Goal: Feedback & Contribution: Leave review/rating

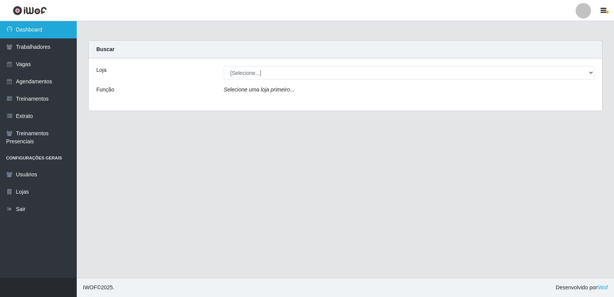
click at [44, 28] on link "Dashboard" at bounding box center [38, 29] width 77 height 17
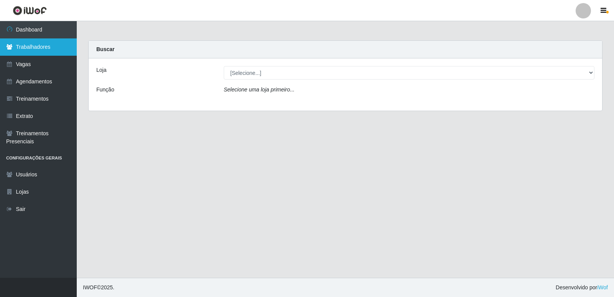
click at [43, 42] on link "Trabalhadores" at bounding box center [38, 46] width 77 height 17
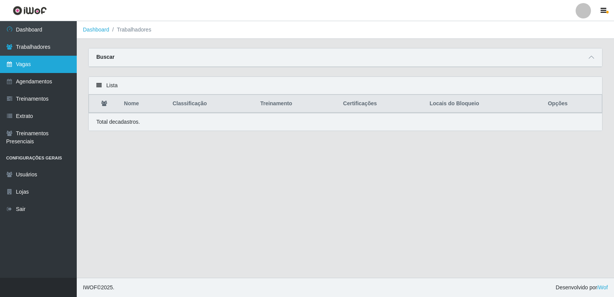
click at [46, 61] on link "Vagas" at bounding box center [38, 64] width 77 height 17
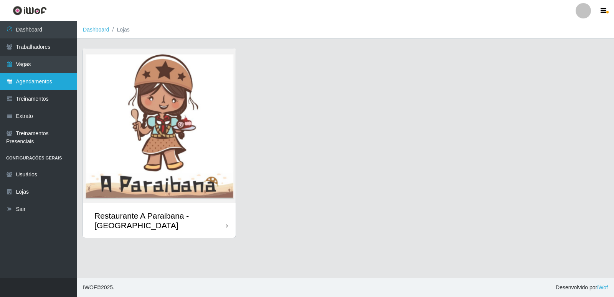
click at [51, 77] on link "Agendamentos" at bounding box center [38, 81] width 77 height 17
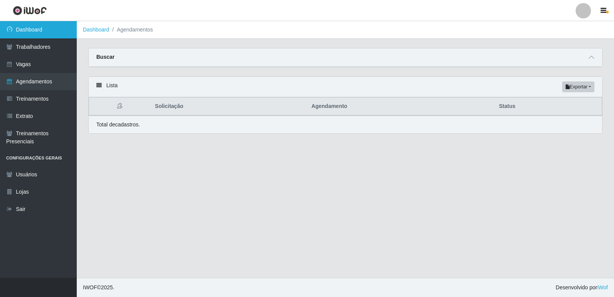
click at [56, 24] on link "Dashboard" at bounding box center [38, 29] width 77 height 17
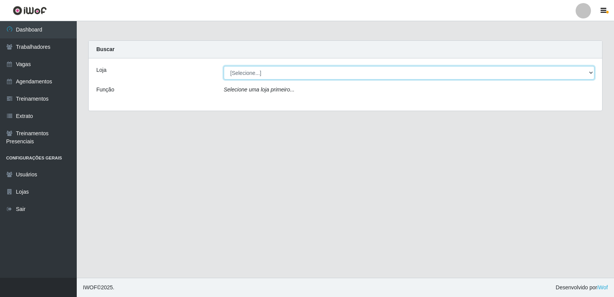
click at [267, 76] on select "[Selecione...] Restaurante A Paraibana - [GEOGRAPHIC_DATA]" at bounding box center [409, 72] width 371 height 13
select select "342"
click at [224, 66] on select "[Selecione...] Restaurante A Paraibana - [GEOGRAPHIC_DATA]" at bounding box center [409, 72] width 371 height 13
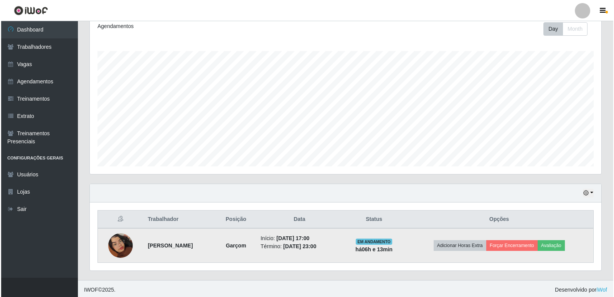
scroll to position [110, 0]
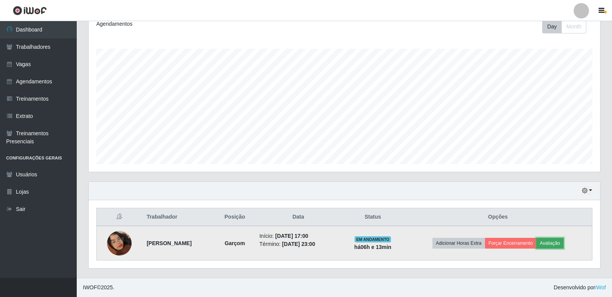
click at [563, 241] on button "Avaliação" at bounding box center [549, 242] width 27 height 11
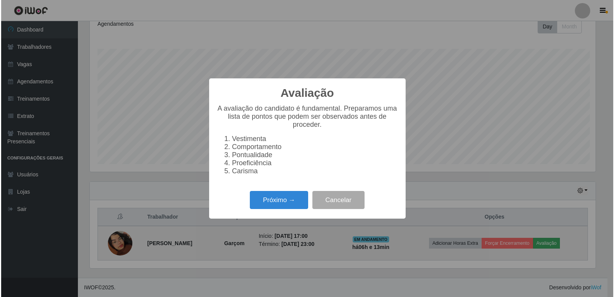
scroll to position [159, 508]
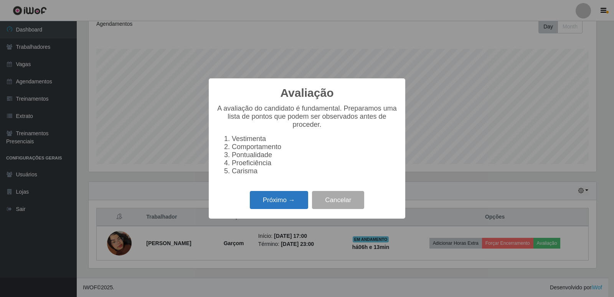
click at [283, 204] on button "Próximo →" at bounding box center [279, 200] width 58 height 18
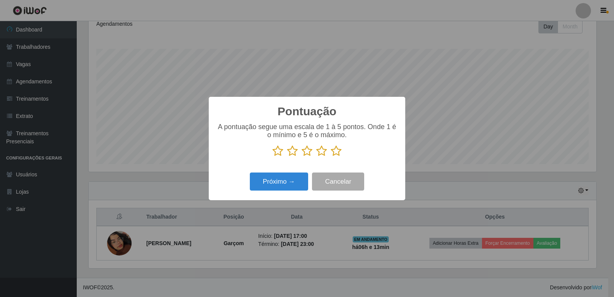
scroll to position [383469, 383121]
click at [296, 152] on icon at bounding box center [292, 151] width 11 height 12
click at [287, 157] on input "radio" at bounding box center [287, 157] width 0 height 0
click at [286, 181] on button "Próximo →" at bounding box center [279, 181] width 58 height 18
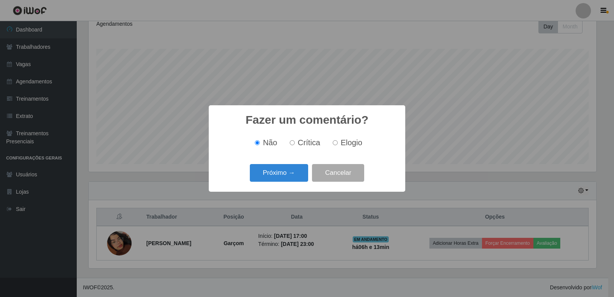
click at [303, 145] on span "Crítica" at bounding box center [309, 142] width 23 height 8
click at [295, 145] on input "Crítica" at bounding box center [292, 142] width 5 height 5
radio input "true"
click at [286, 171] on button "Próximo →" at bounding box center [279, 173] width 58 height 18
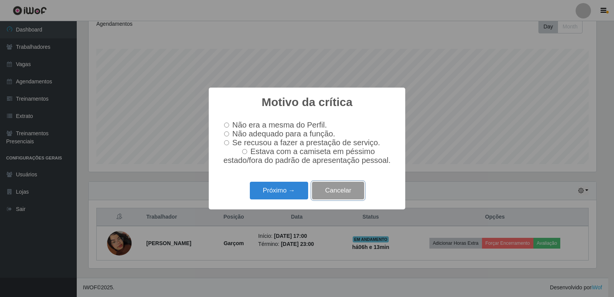
click at [350, 192] on button "Cancelar" at bounding box center [338, 190] width 52 height 18
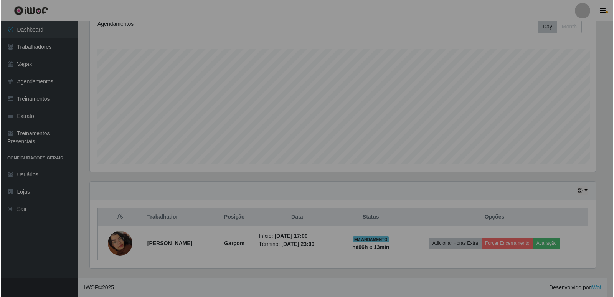
scroll to position [159, 511]
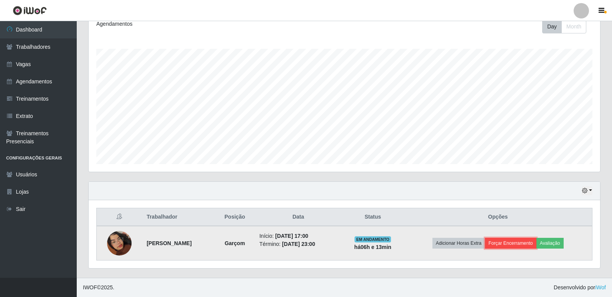
click at [531, 243] on button "Forçar Encerramento" at bounding box center [510, 242] width 51 height 11
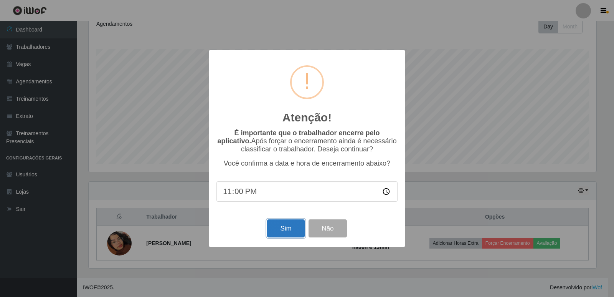
click at [293, 229] on button "Sim" at bounding box center [285, 228] width 37 height 18
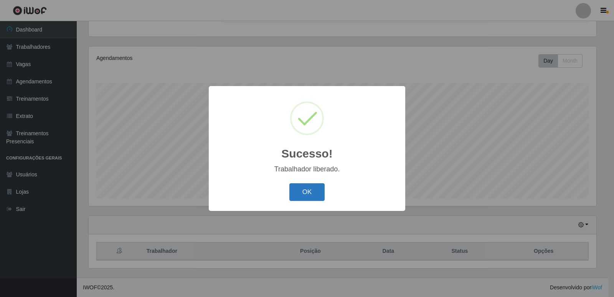
click at [321, 192] on button "OK" at bounding box center [307, 192] width 36 height 18
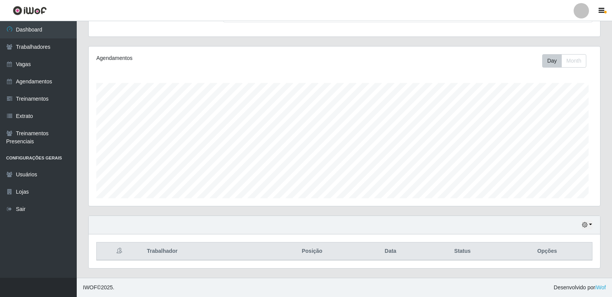
scroll to position [159, 511]
